Goal: Task Accomplishment & Management: Complete application form

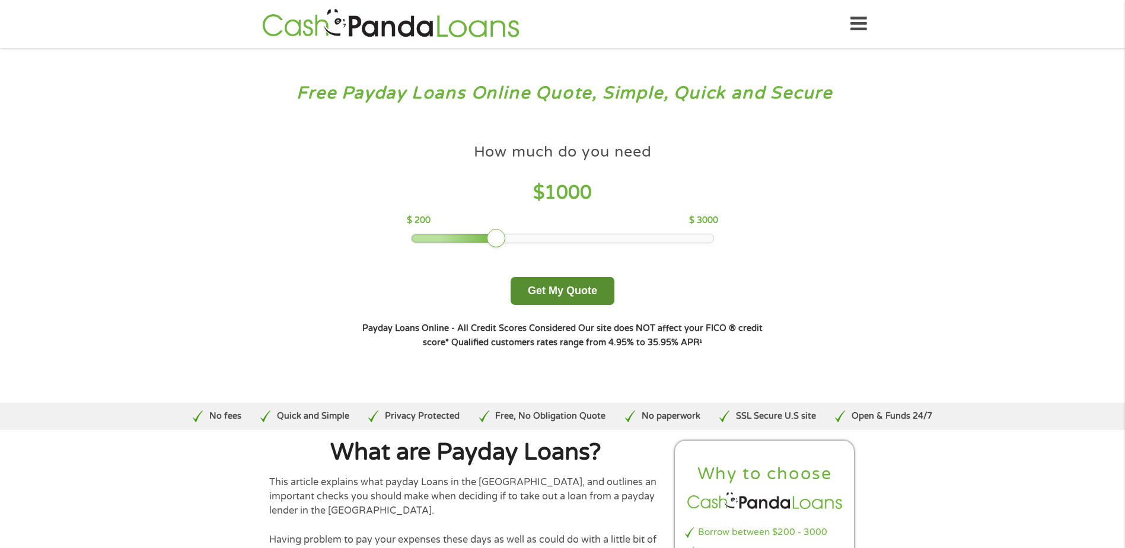
click at [565, 288] on button "Get My Quote" at bounding box center [563, 291] width 104 height 28
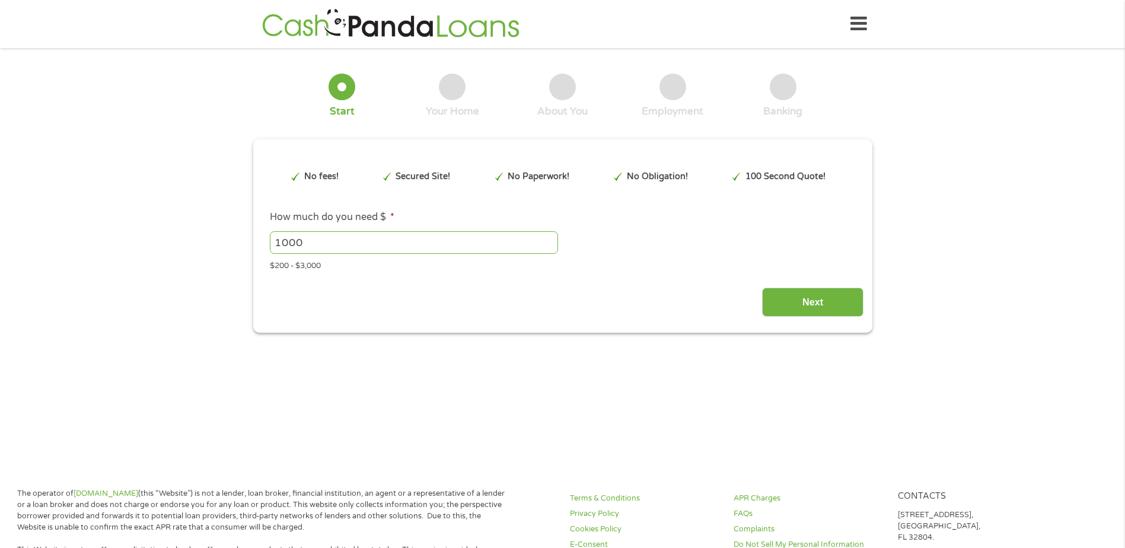
click at [496, 239] on input "1000" at bounding box center [414, 242] width 288 height 23
type input "EAIaIQobChMIoJzR0ce6jwMV_yZECB1tfjR_EAAYAiAAEgLqMvD_BwE"
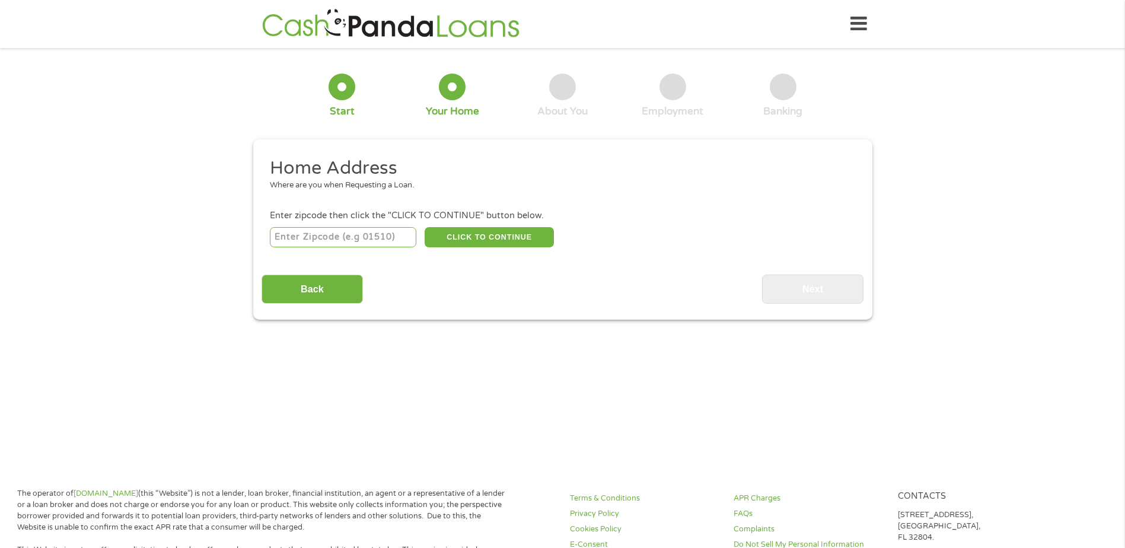
click at [294, 230] on input "number" at bounding box center [343, 237] width 147 height 20
type input "91202"
click at [498, 240] on button "CLICK TO CONTINUE" at bounding box center [489, 237] width 129 height 20
type input "91202"
type input "[GEOGRAPHIC_DATA]"
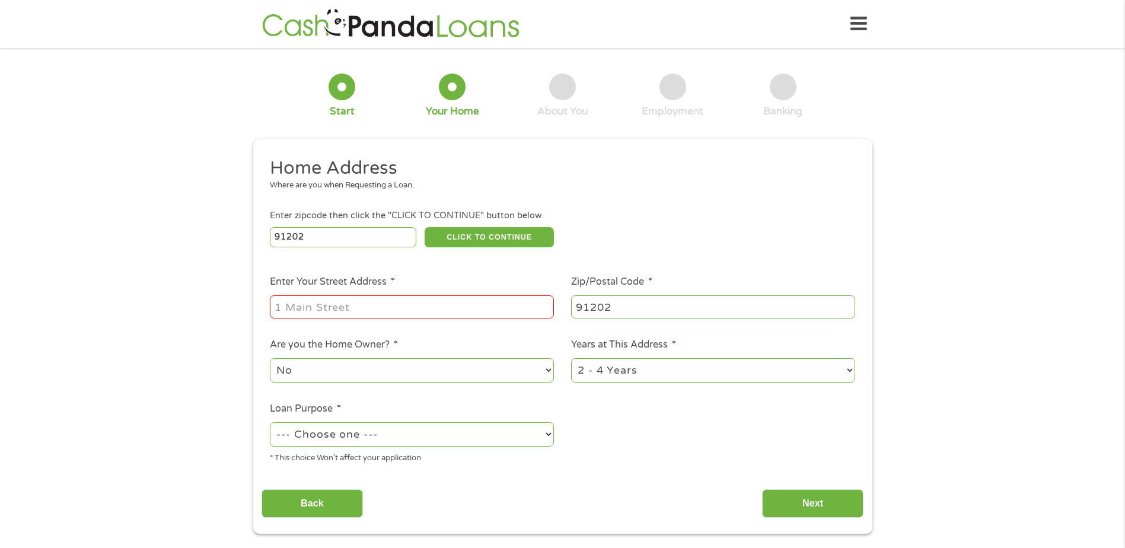
click at [415, 313] on input "Enter Your Street Address *" at bounding box center [412, 306] width 284 height 23
type input "[STREET_ADDRESS][PERSON_NAME]"
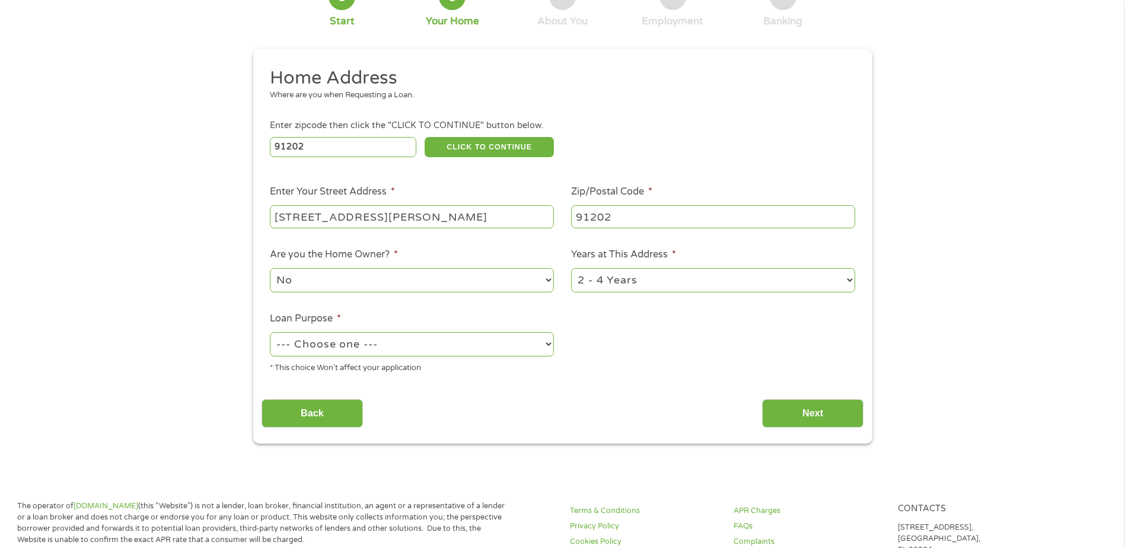
scroll to position [119, 0]
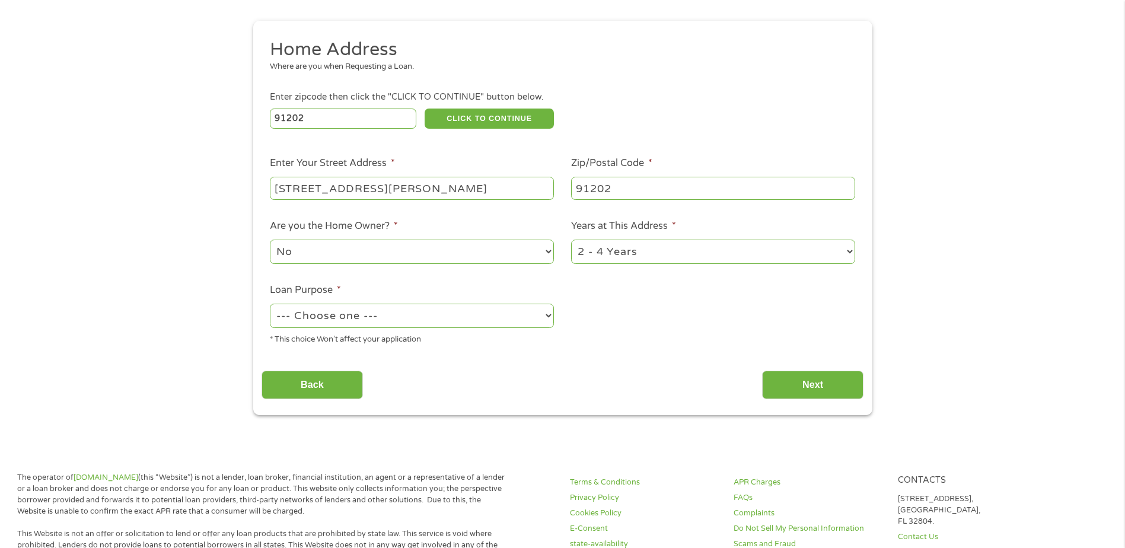
click at [547, 317] on select "--- Choose one --- Pay Bills Debt Consolidation Home Improvement Major Purchase…" at bounding box center [412, 316] width 284 height 24
click at [270, 304] on select "--- Choose one --- Pay Bills Debt Consolidation Home Improvement Major Purchase…" at bounding box center [412, 316] width 284 height 24
click at [545, 315] on select "--- Choose one --- Pay Bills Debt Consolidation Home Improvement Major Purchase…" at bounding box center [412, 316] width 284 height 24
select select "other"
click at [270, 304] on select "--- Choose one --- Pay Bills Debt Consolidation Home Improvement Major Purchase…" at bounding box center [412, 316] width 284 height 24
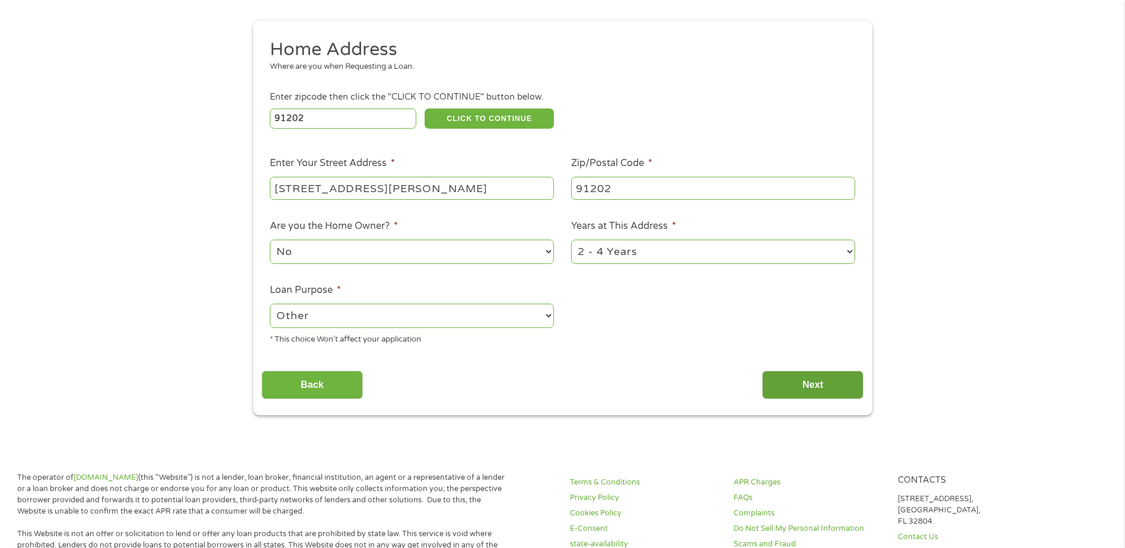
click at [801, 390] on input "Next" at bounding box center [812, 385] width 101 height 29
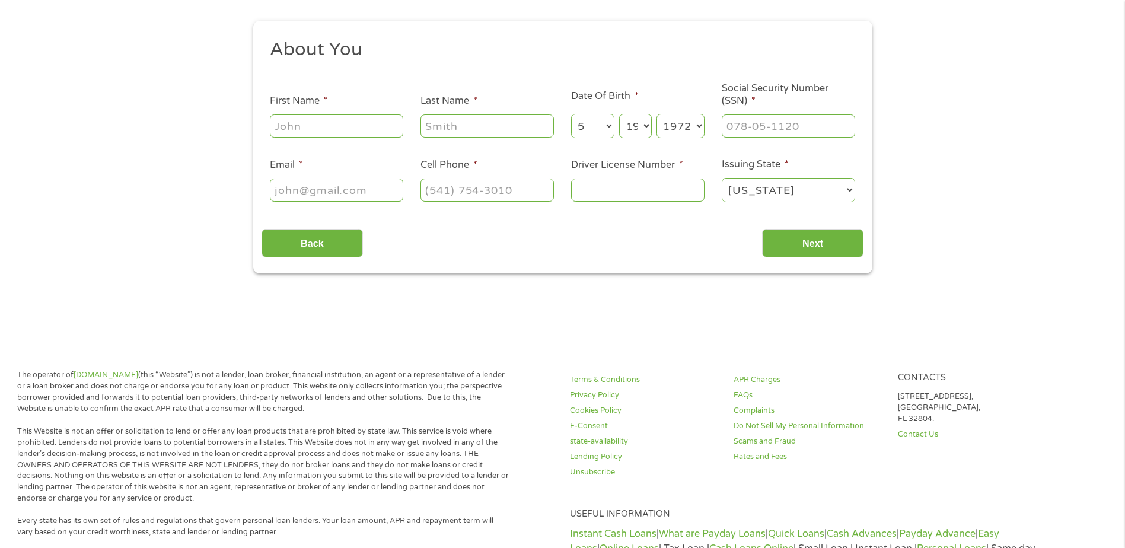
scroll to position [0, 0]
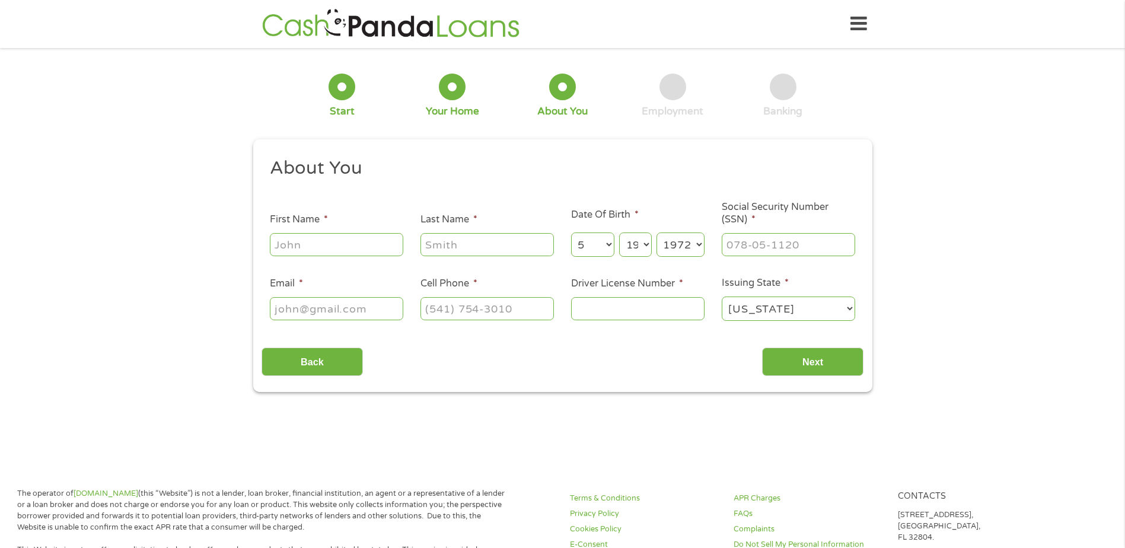
click at [332, 247] on input "First Name *" at bounding box center [336, 244] width 133 height 23
type input "Ivy"
type input "Ambrosio"
type input "[EMAIL_ADDRESS][DOMAIN_NAME]"
type input "[PHONE_NUMBER]"
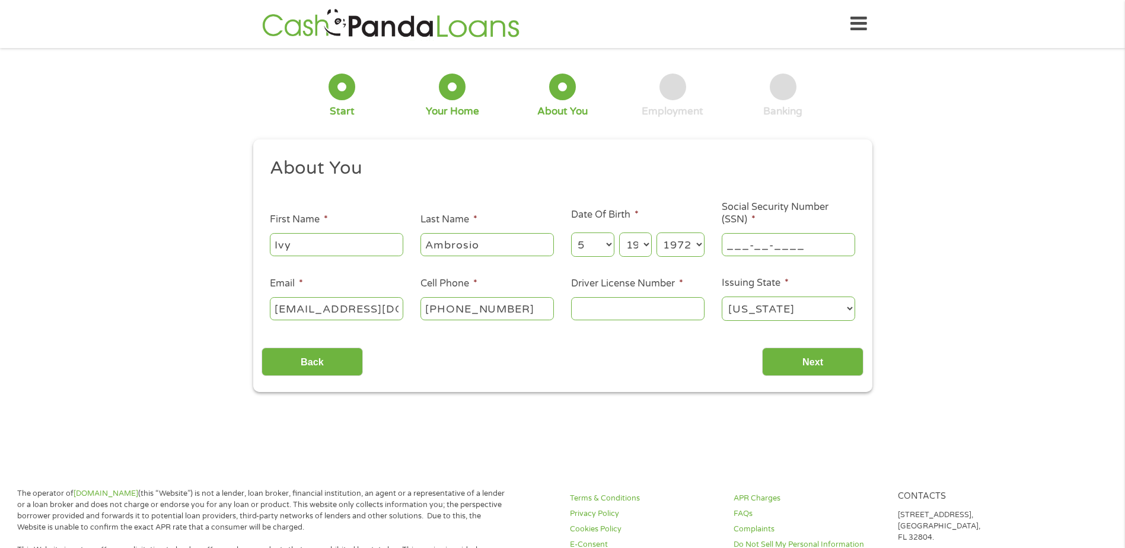
click at [766, 247] on input "___-__-____" at bounding box center [788, 244] width 133 height 23
type input "546-35-5113"
click at [691, 308] on input "Driver License Number *" at bounding box center [637, 308] width 133 height 23
type input "A4924601"
click at [808, 349] on input "Next" at bounding box center [812, 362] width 101 height 29
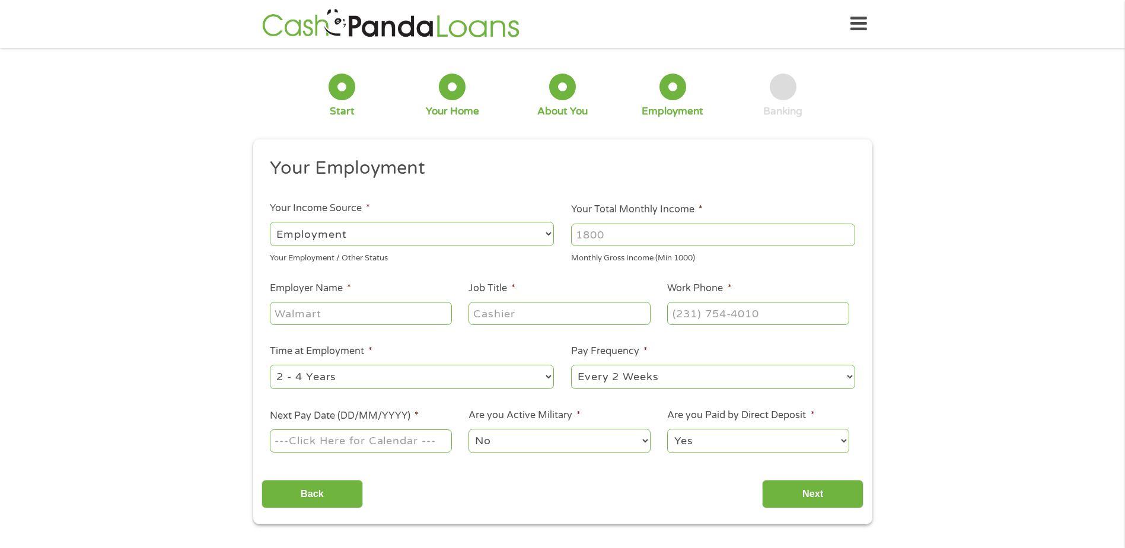
scroll to position [5, 5]
click at [625, 238] on input "Your Total Monthly Income *" at bounding box center [713, 235] width 284 height 23
type input "5200"
click at [299, 316] on input "Employer Name *" at bounding box center [361, 313] width 182 height 23
type input "Preferred IPA"
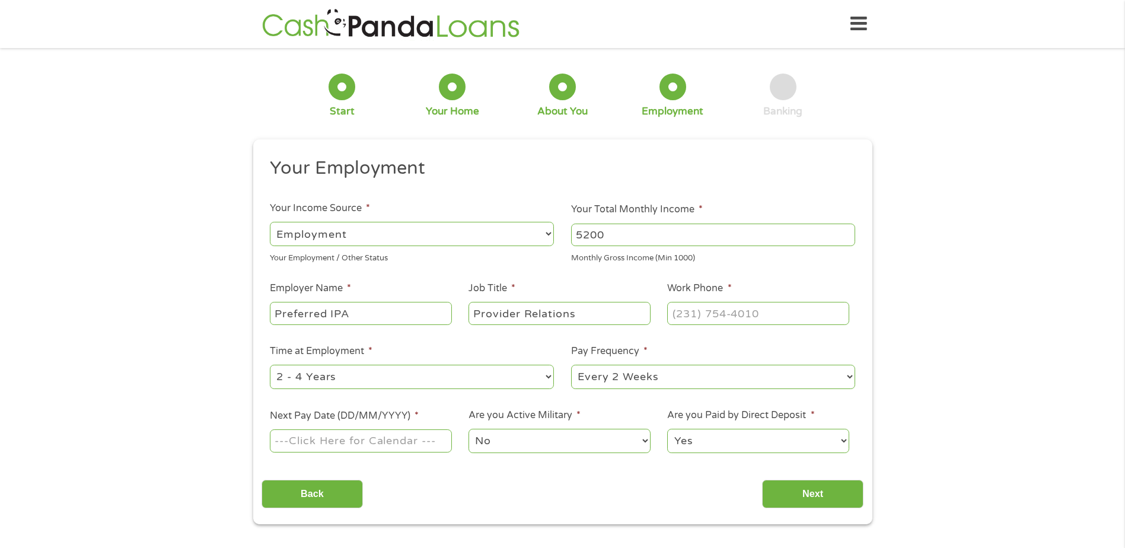
type input "Provider Relations"
click at [690, 314] on input "(___) ___-____" at bounding box center [758, 313] width 182 height 23
type input "[PHONE_NUMBER]"
click at [407, 389] on div "--- Choose one --- 1 Year or less 1 - 2 Years 2 - 4 Years Over 4 Years" at bounding box center [412, 377] width 284 height 28
click at [286, 446] on input "Next Pay Date (DD/MM/YYYY) *" at bounding box center [361, 440] width 182 height 23
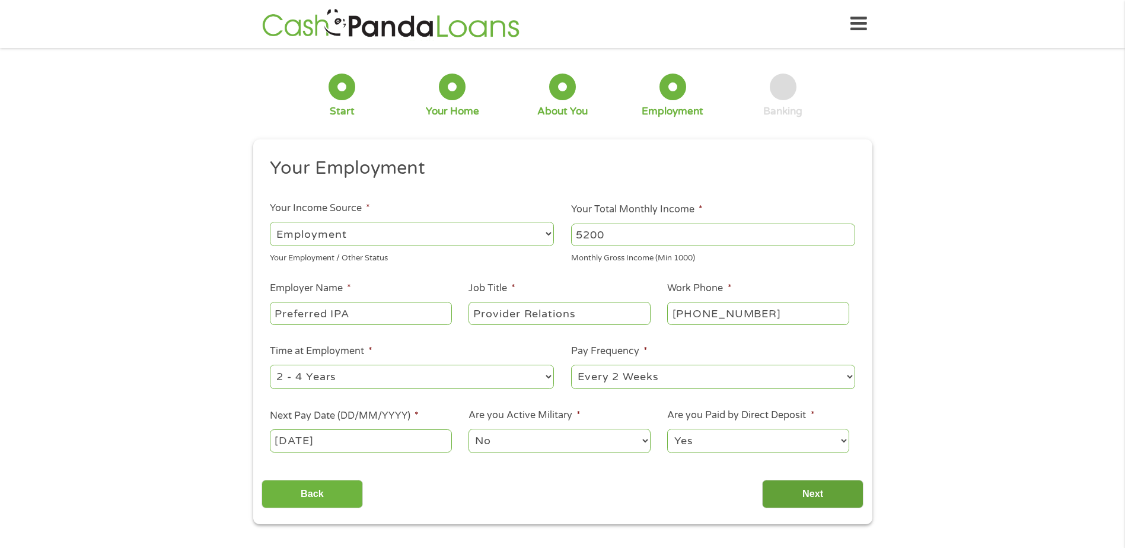
type input "[DATE]"
click at [812, 499] on input "Next" at bounding box center [812, 494] width 101 height 29
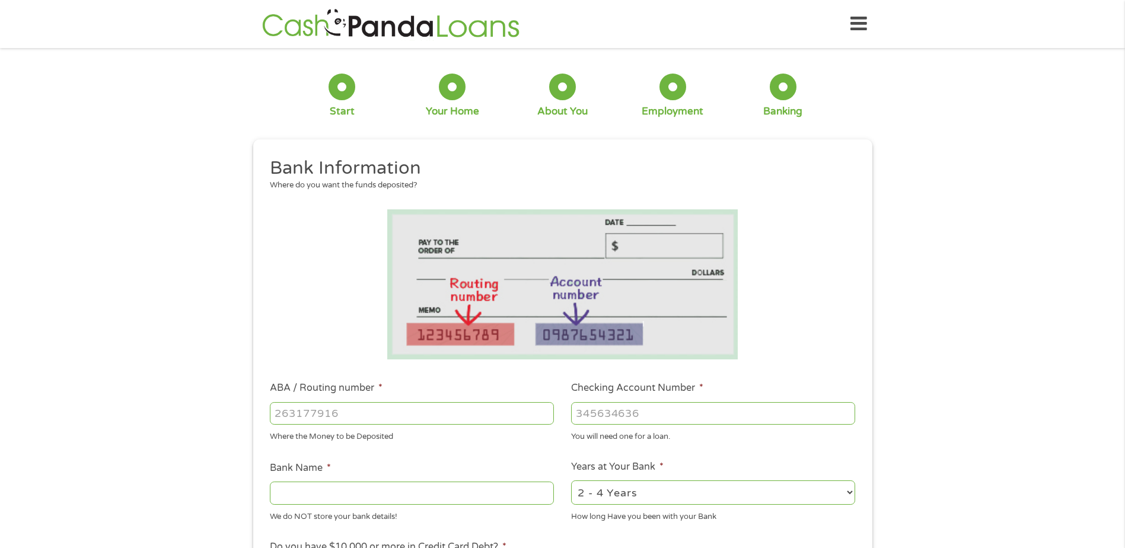
click at [418, 409] on input "ABA / Routing number *" at bounding box center [412, 413] width 284 height 23
type input "3"
type input "322271627"
type input "[PERSON_NAME] [PERSON_NAME] BANK NA"
type input "322271627"
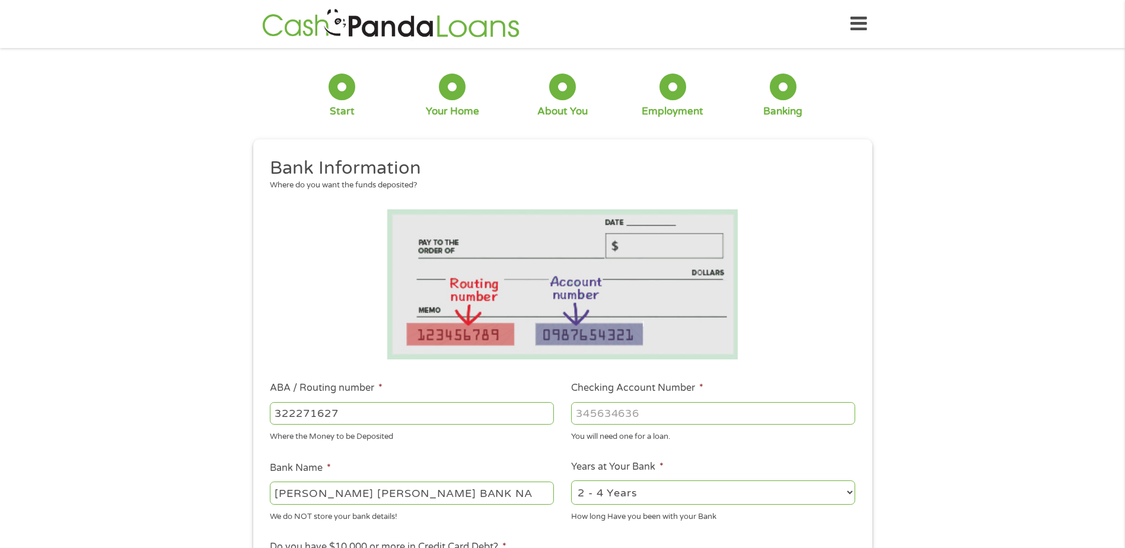
click at [604, 415] on input "Checking Account Number *" at bounding box center [713, 413] width 284 height 23
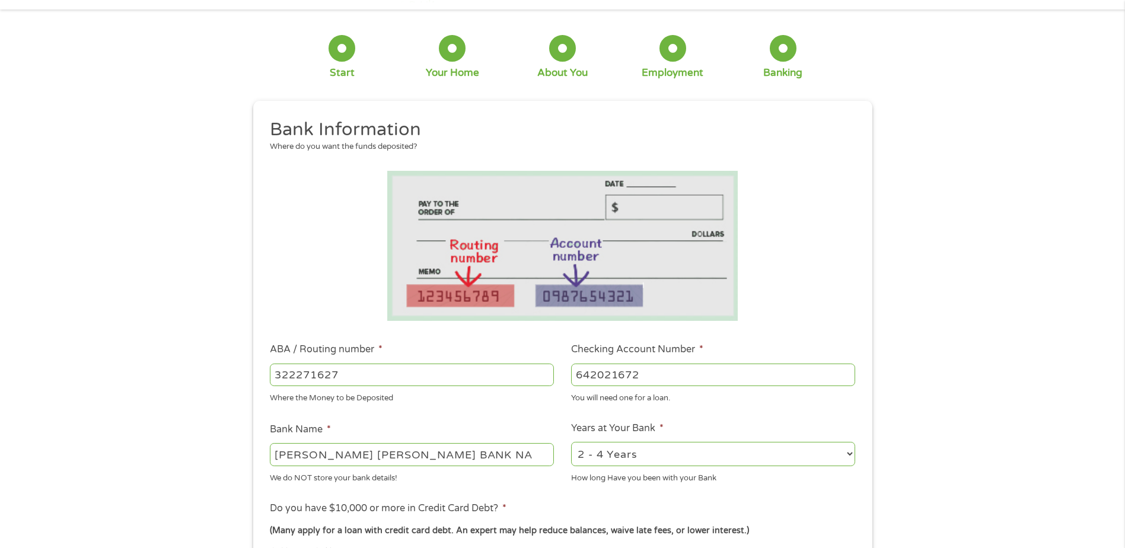
scroll to position [119, 0]
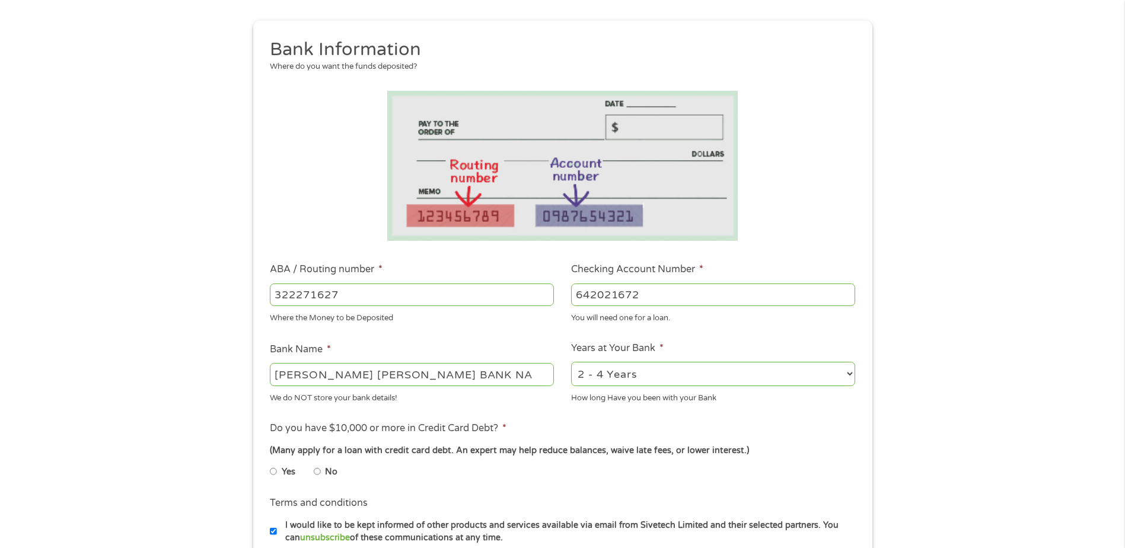
type input "642021672"
click at [853, 377] on select "2 - 4 Years 6 - 12 Months 1 - 2 Years Over 4 Years" at bounding box center [713, 374] width 284 height 24
select select "60months"
click at [571, 362] on select "2 - 4 Years 6 - 12 Months 1 - 2 Years Over 4 Years" at bounding box center [713, 374] width 284 height 24
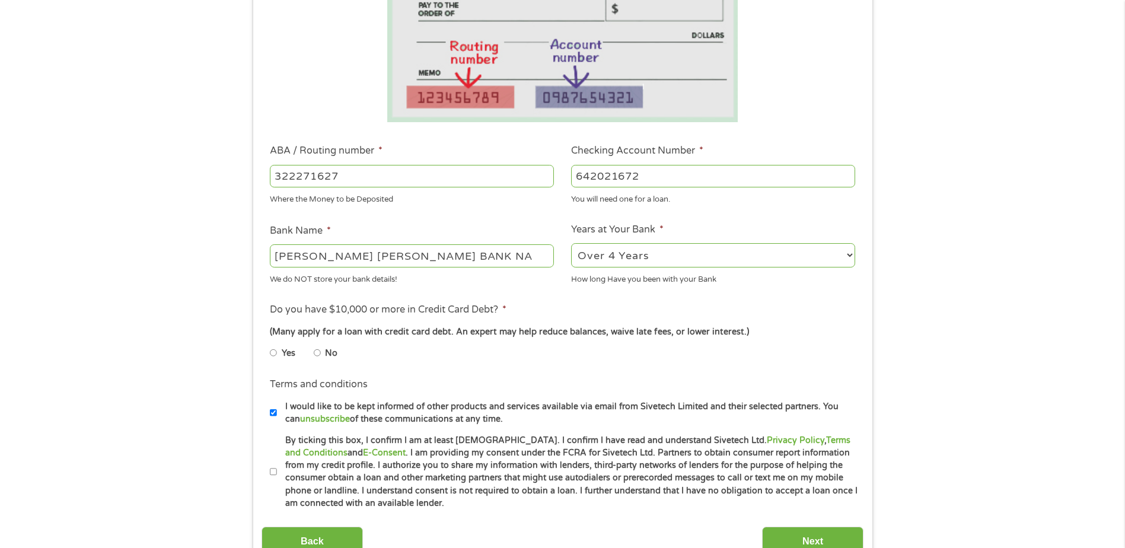
click at [321, 352] on li "No" at bounding box center [335, 353] width 43 height 23
click at [317, 353] on input "No" at bounding box center [317, 352] width 7 height 19
radio input "true"
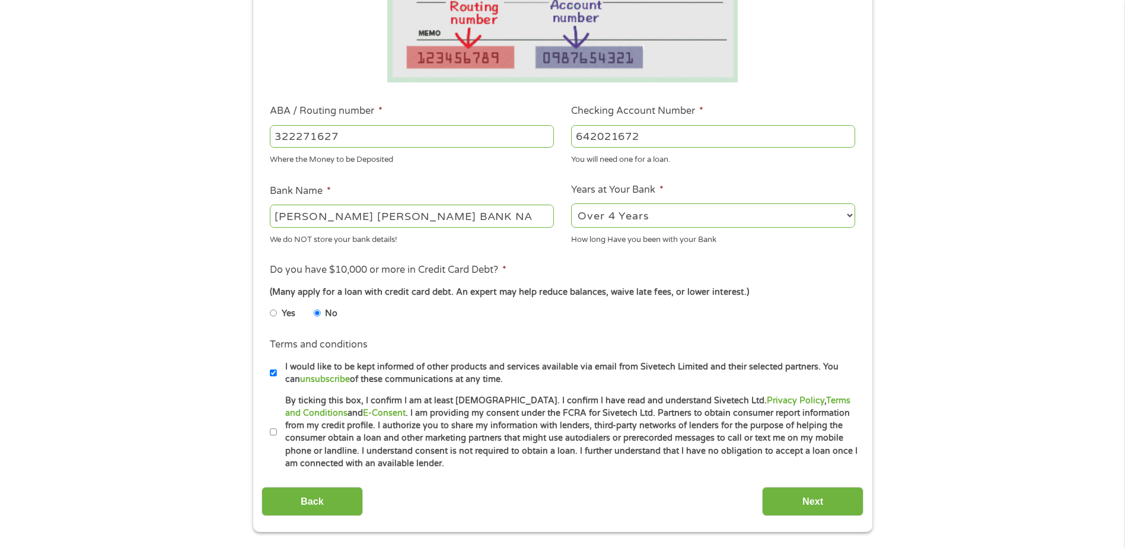
scroll to position [297, 0]
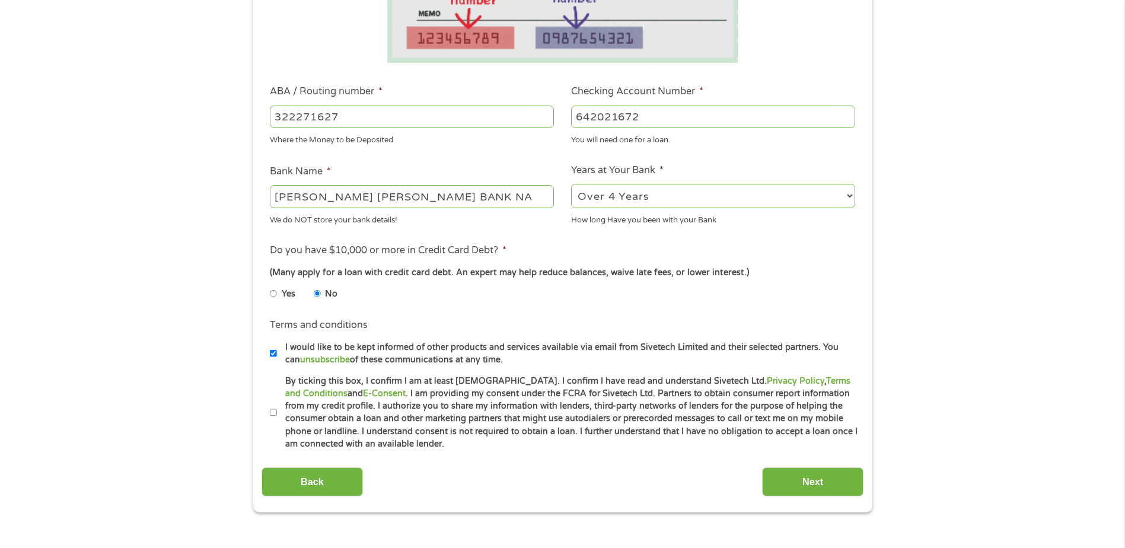
click at [275, 410] on input "By ticking this box, I confirm I am at least [DEMOGRAPHIC_DATA]. I confirm I ha…" at bounding box center [273, 412] width 7 height 19
checkbox input "true"
click at [816, 481] on input "Next" at bounding box center [812, 481] width 101 height 29
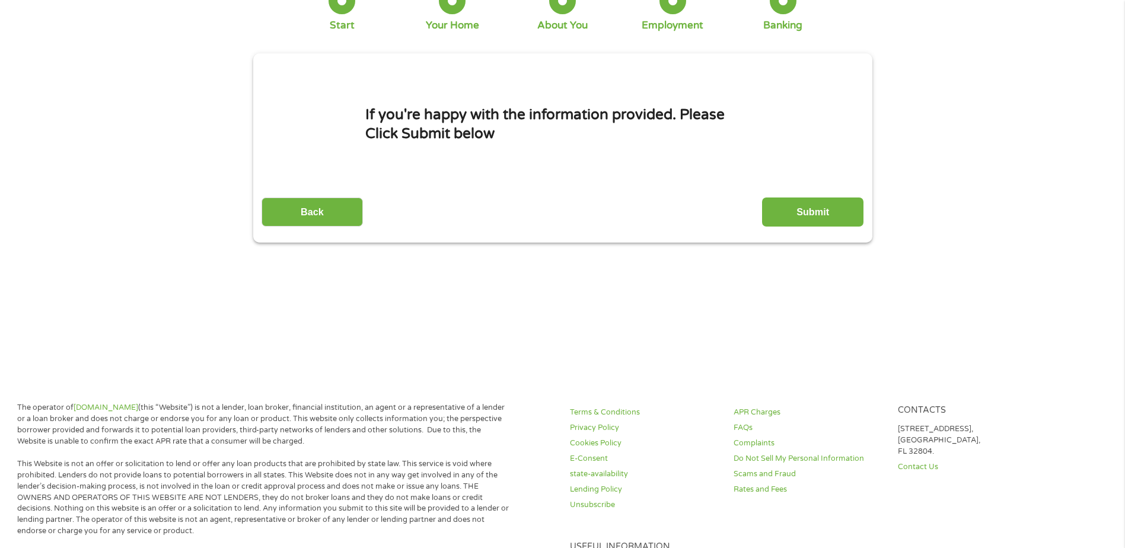
scroll to position [0, 0]
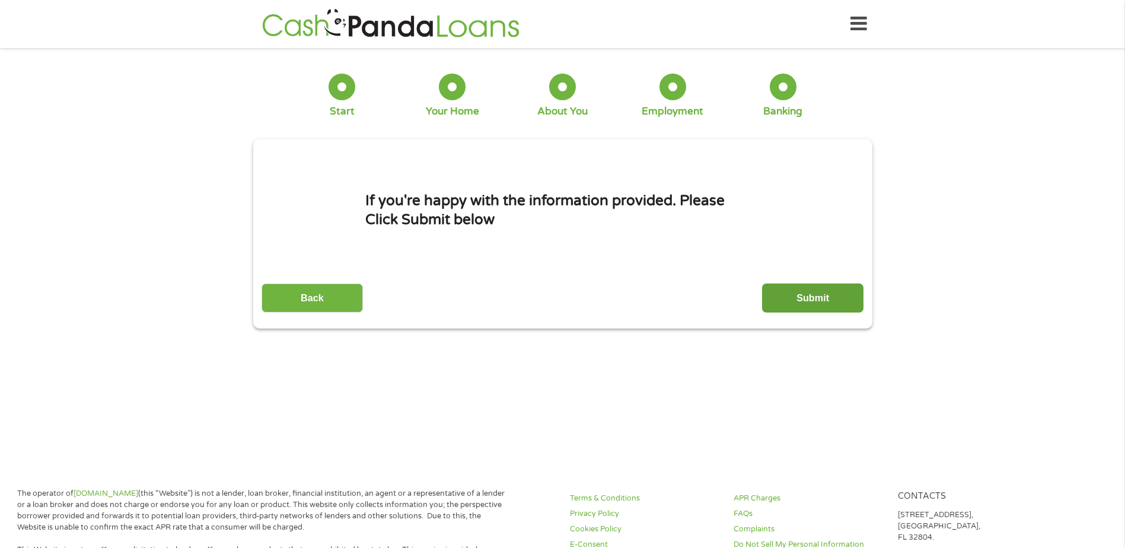
click at [839, 294] on input "Submit" at bounding box center [812, 298] width 101 height 29
